Goal: Obtain resource: Download file/media

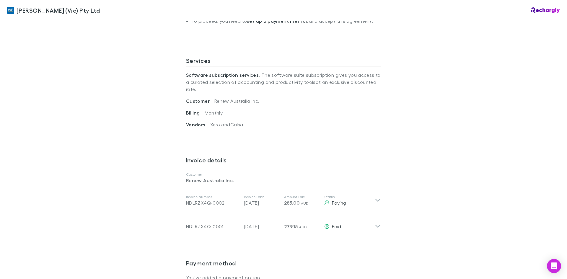
scroll to position [207, 0]
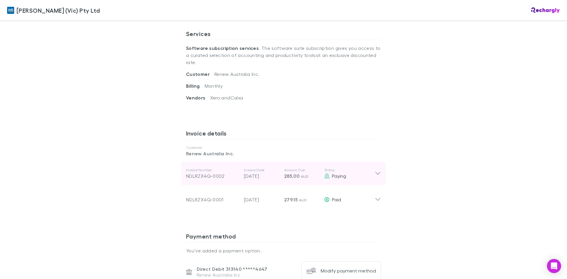
click at [375, 170] on icon at bounding box center [378, 173] width 6 height 7
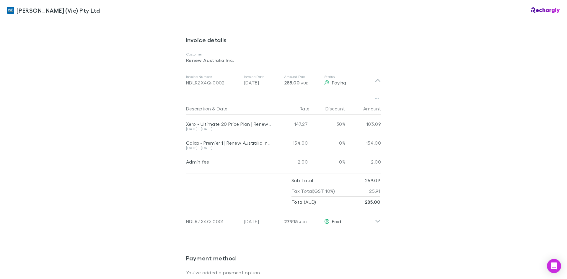
scroll to position [325, 0]
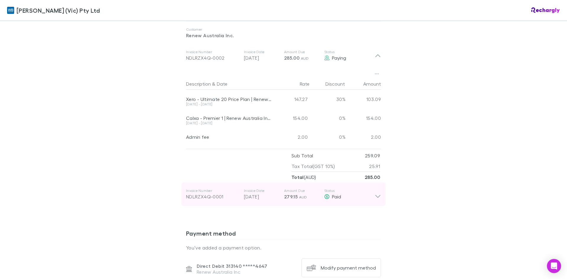
click at [375, 188] on icon at bounding box center [378, 194] width 6 height 12
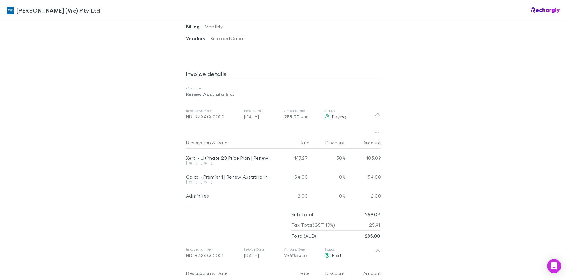
scroll to position [266, 0]
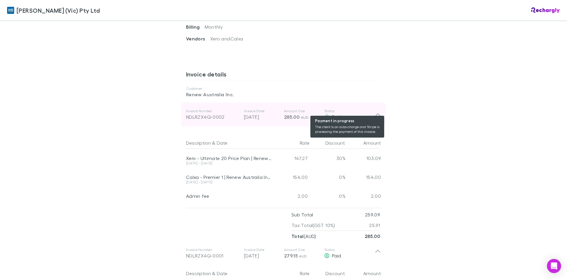
click at [335, 114] on span "Paying" at bounding box center [339, 117] width 14 height 6
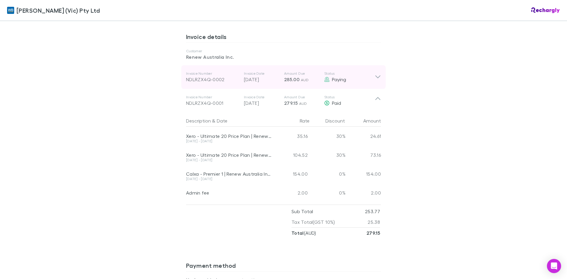
scroll to position [294, 0]
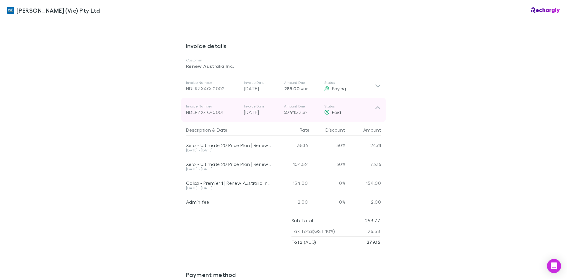
click at [376, 104] on icon at bounding box center [378, 110] width 6 height 12
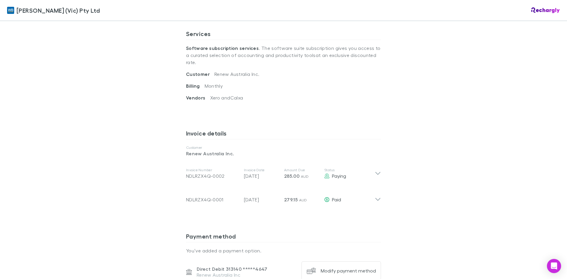
scroll to position [236, 0]
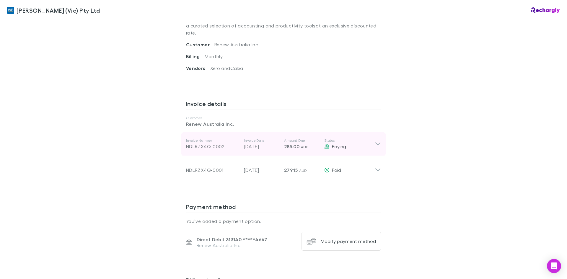
click at [377, 141] on icon at bounding box center [378, 144] width 6 height 7
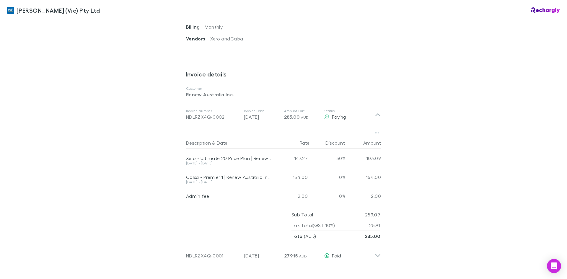
scroll to position [295, 0]
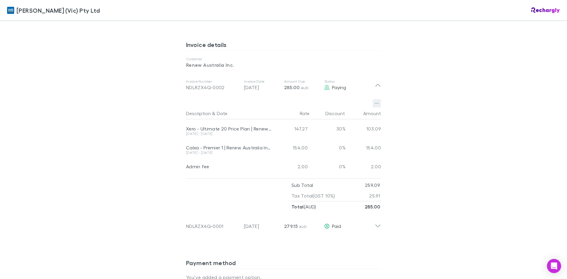
click at [378, 99] on button "button" at bounding box center [377, 103] width 8 height 8
click at [326, 107] on p "Download PDF" at bounding box center [338, 108] width 72 height 7
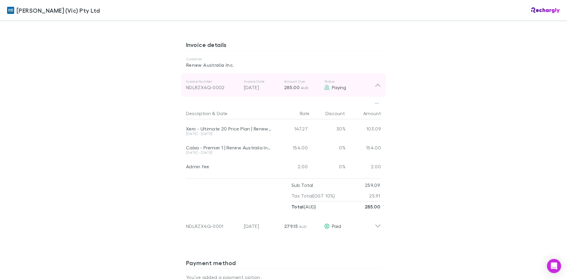
click at [377, 81] on icon at bounding box center [378, 84] width 6 height 7
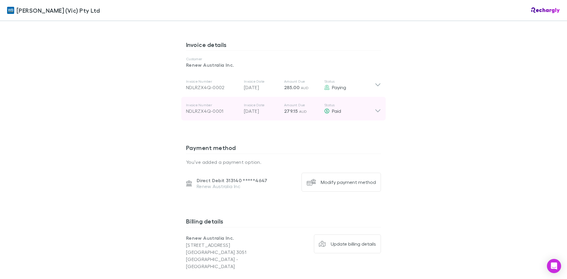
click at [377, 105] on icon at bounding box center [378, 109] width 6 height 12
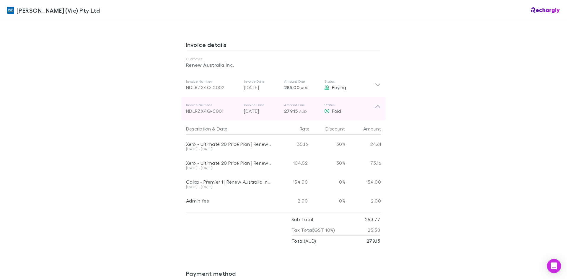
click at [376, 103] on icon at bounding box center [378, 109] width 6 height 12
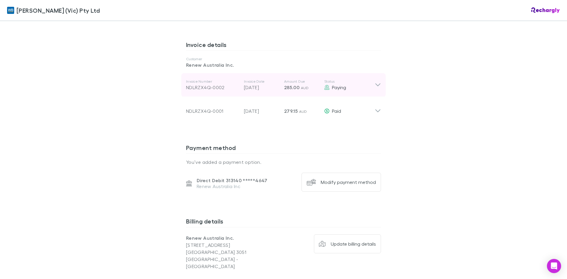
click at [376, 81] on icon at bounding box center [378, 84] width 6 height 7
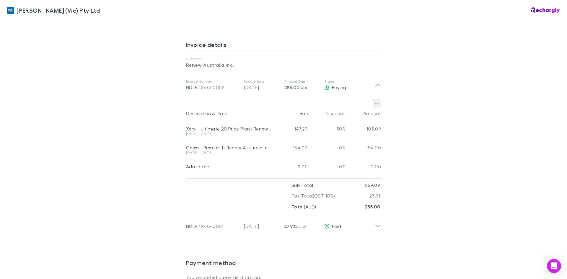
click at [375, 101] on icon "button" at bounding box center [377, 103] width 4 height 5
click at [324, 109] on p "Download PDF" at bounding box center [338, 108] width 72 height 7
